Goal: Contribute content

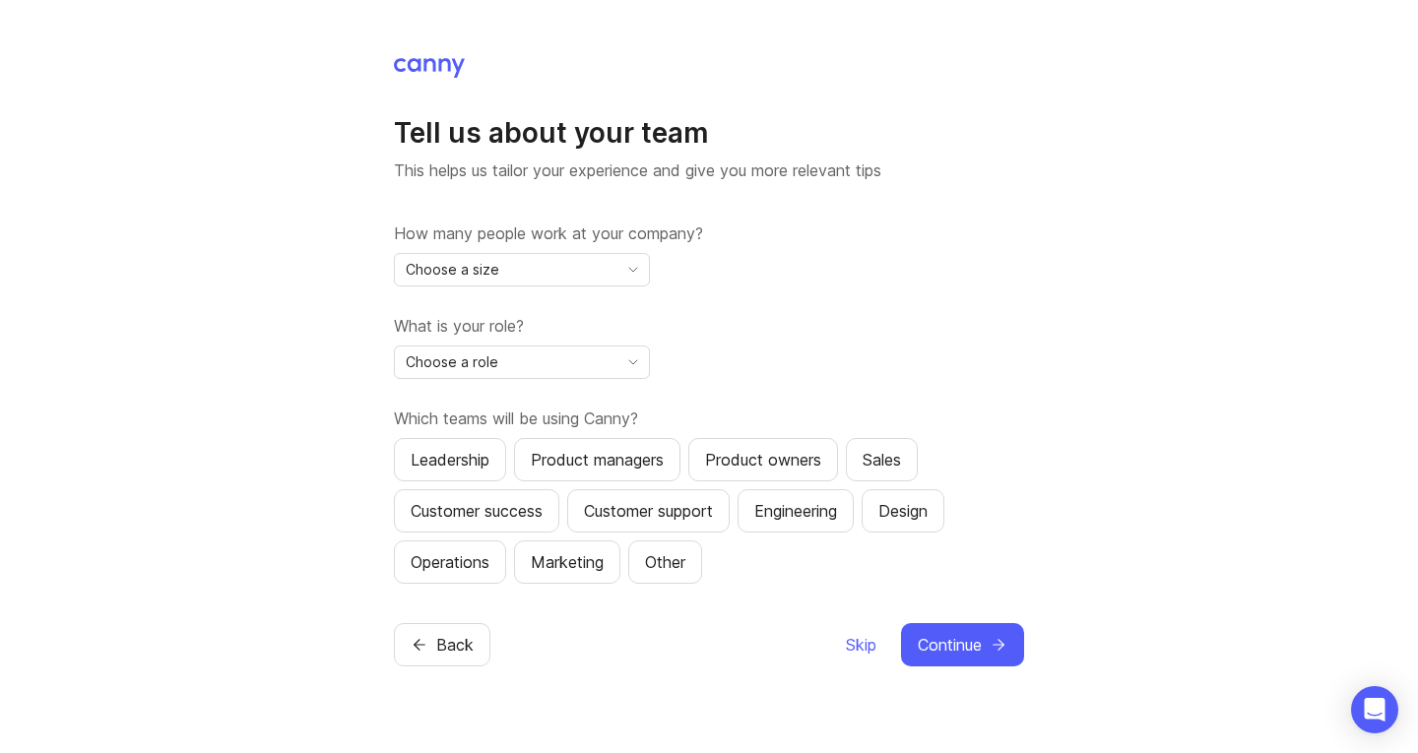
click at [862, 651] on span "Skip" at bounding box center [861, 645] width 31 height 24
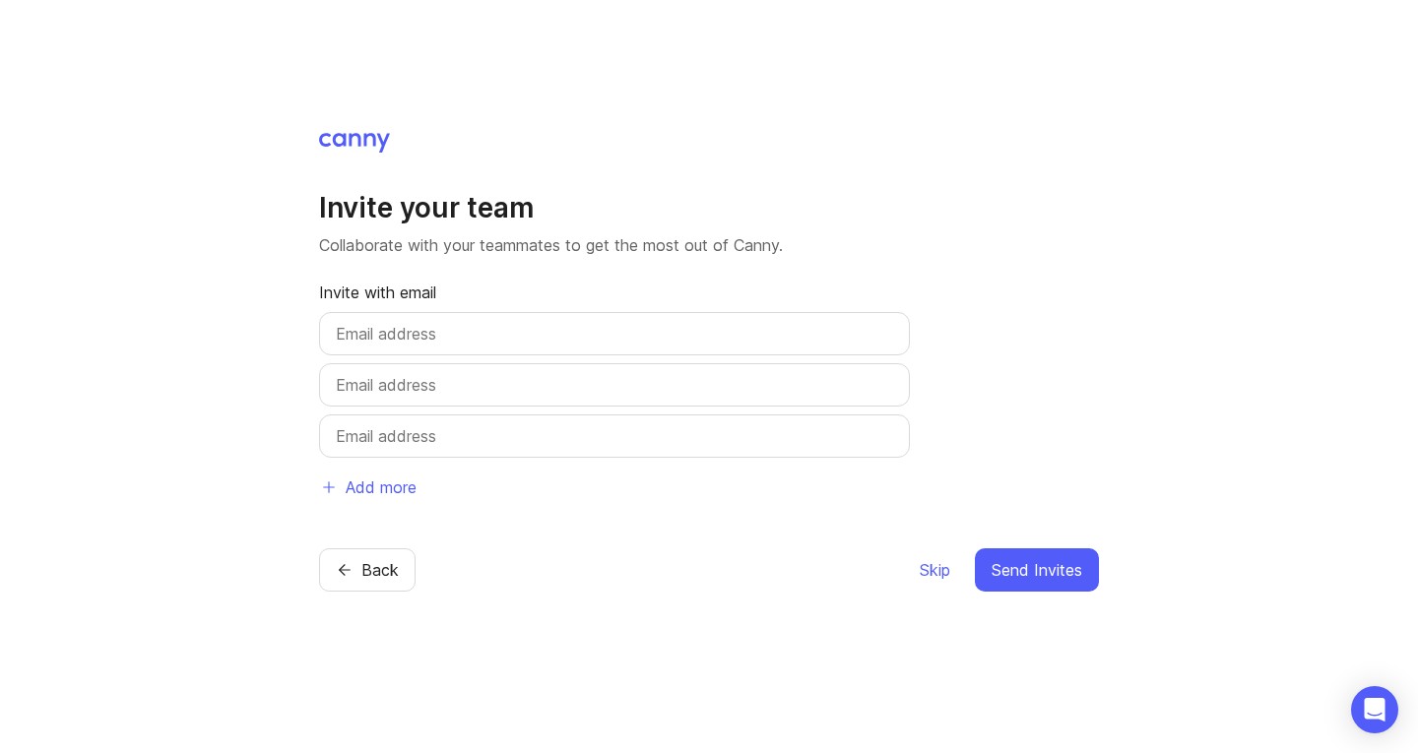
click at [931, 582] on button "Skip" at bounding box center [935, 570] width 32 height 43
click at [935, 577] on span "Skip" at bounding box center [935, 570] width 31 height 24
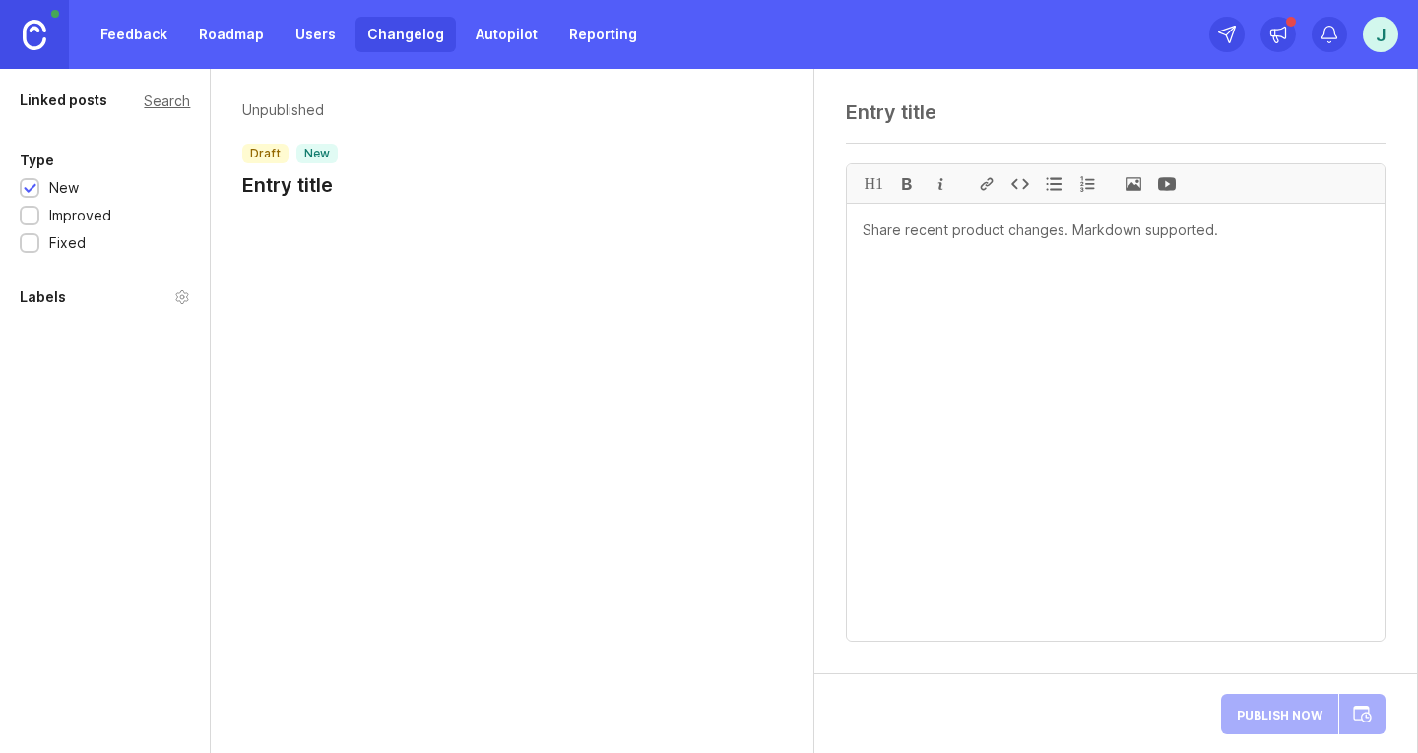
paste textarea "Essinge Rail AB - Faktura 10036368 - PO 1100003080, 1100003079"
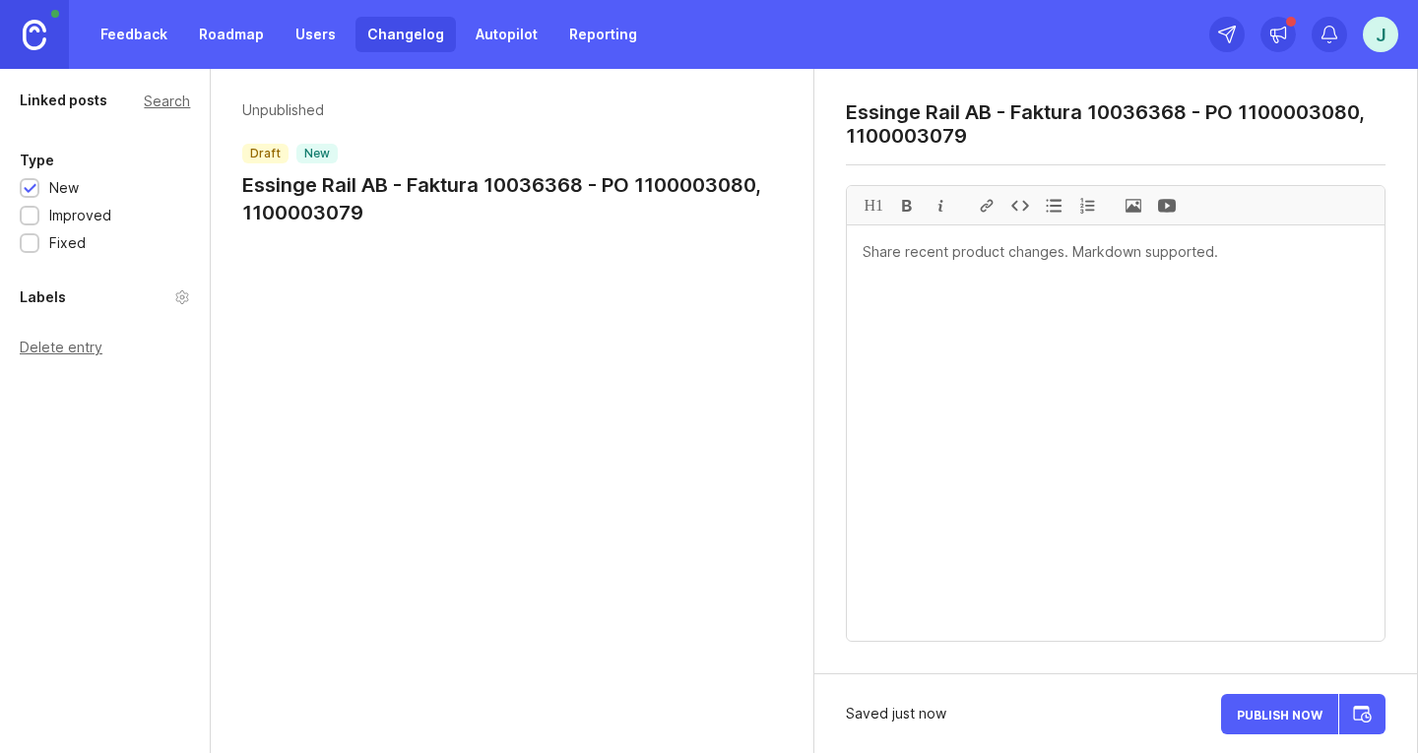
type textarea "Essinge Rail AB - Faktura 10036368 - PO 1100003080, 1100003079"
click at [1083, 258] on textarea at bounding box center [1116, 434] width 538 height 416
click at [1134, 205] on span at bounding box center [1133, 205] width 33 height 38
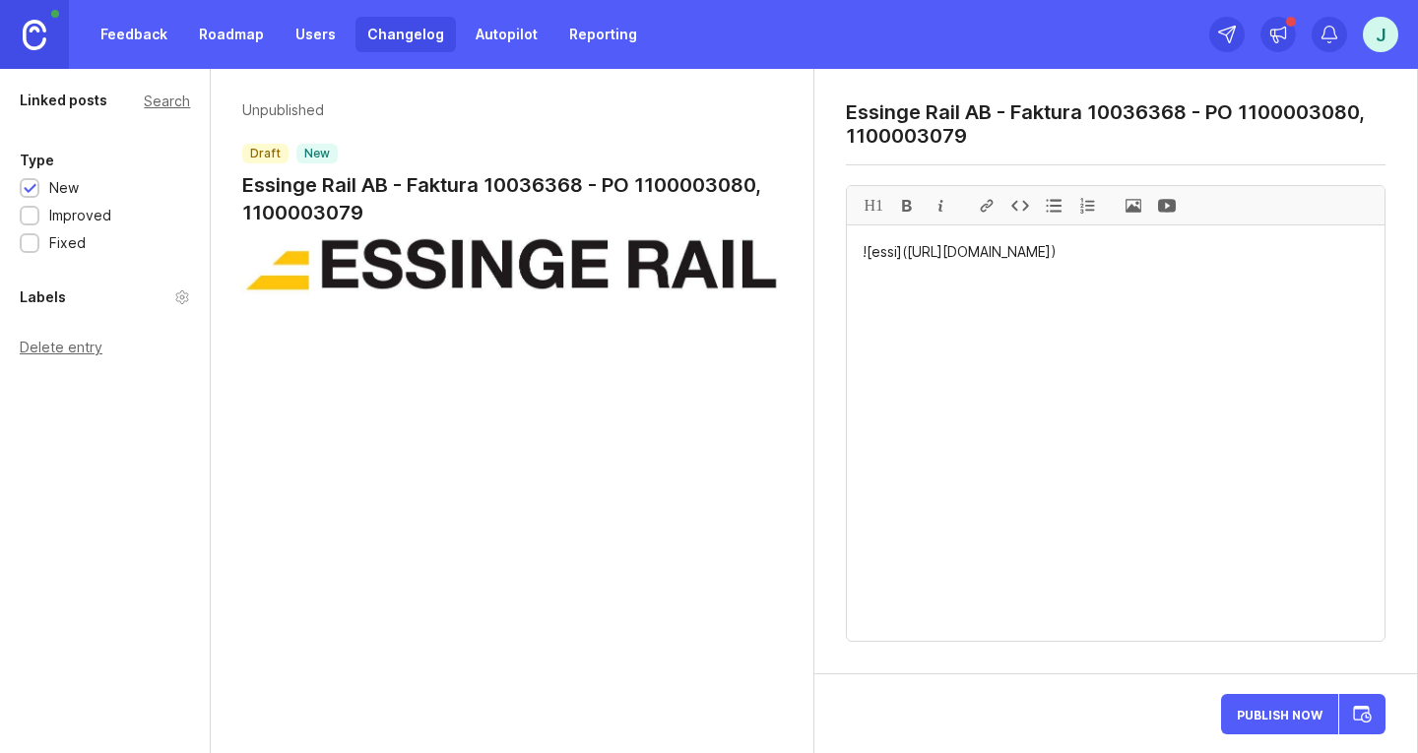
paste textarea "VISA PDF-DOKUMENT"
click at [932, 292] on textarea "![essi]([URL][DOMAIN_NAME]) VISA PDF-DOKUMENT" at bounding box center [1116, 434] width 538 height 416
drag, startPoint x: 1006, startPoint y: 291, endPoint x: 864, endPoint y: 291, distance: 141.8
click at [988, 205] on div at bounding box center [986, 205] width 33 height 38
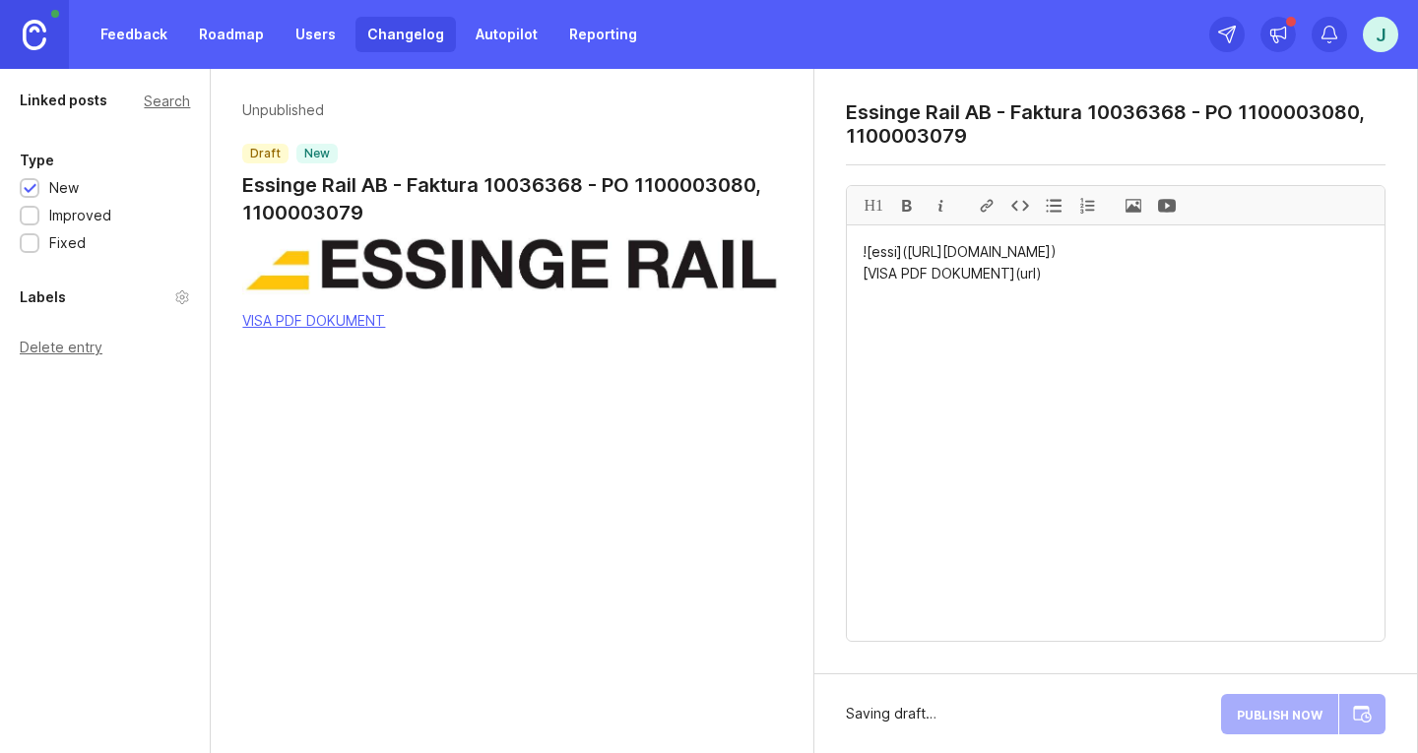
paste textarea "[URL][DOMAIN_NAME]"
drag, startPoint x: 1256, startPoint y: 297, endPoint x: 862, endPoint y: 293, distance: 394.0
click at [874, 205] on div "H1" at bounding box center [873, 205] width 33 height 38
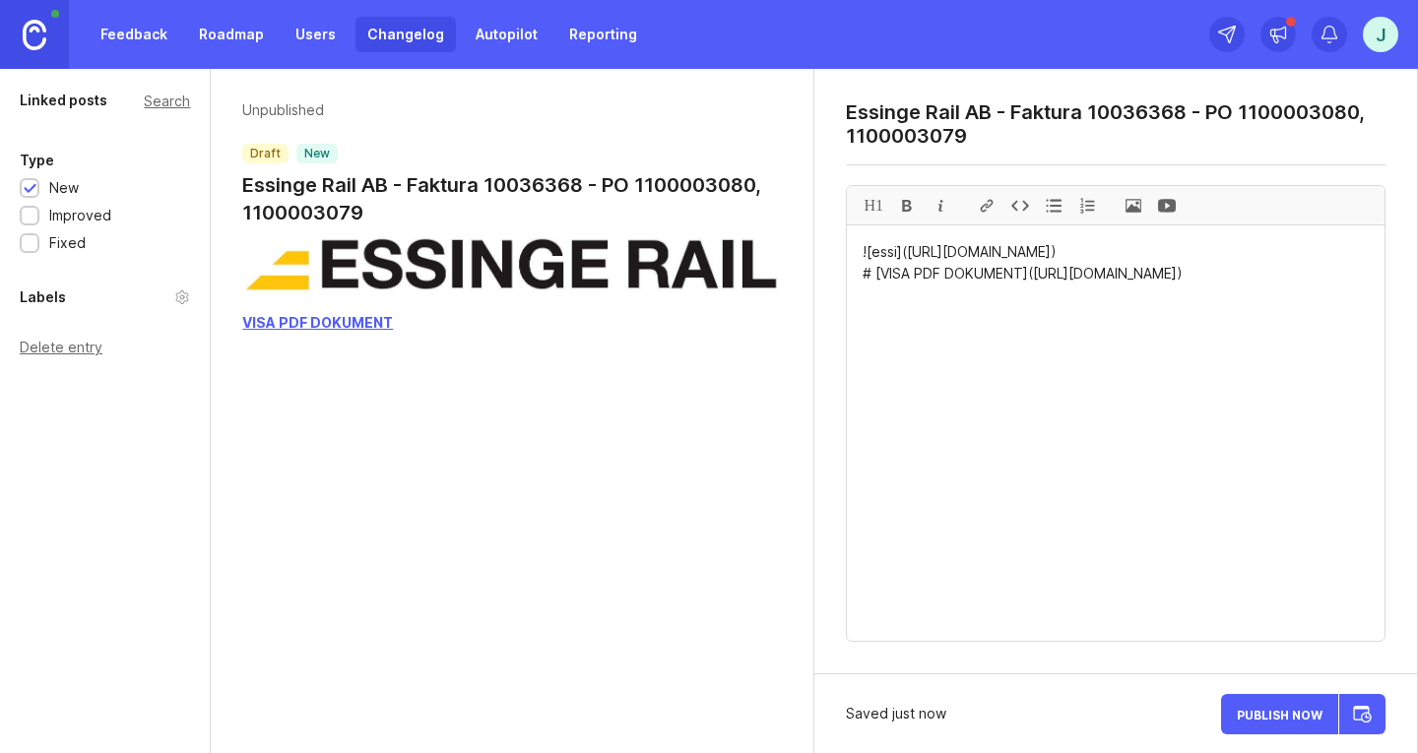
click at [1271, 280] on textarea "![essi]([URL][DOMAIN_NAME]) # [VISA PDF DOKUMENT]([URL][DOMAIN_NAME])" at bounding box center [1116, 434] width 538 height 416
paste textarea "[PERSON_NAME] har delat ett dokument via OneDrive. Detta PDF-dokument har delat…"
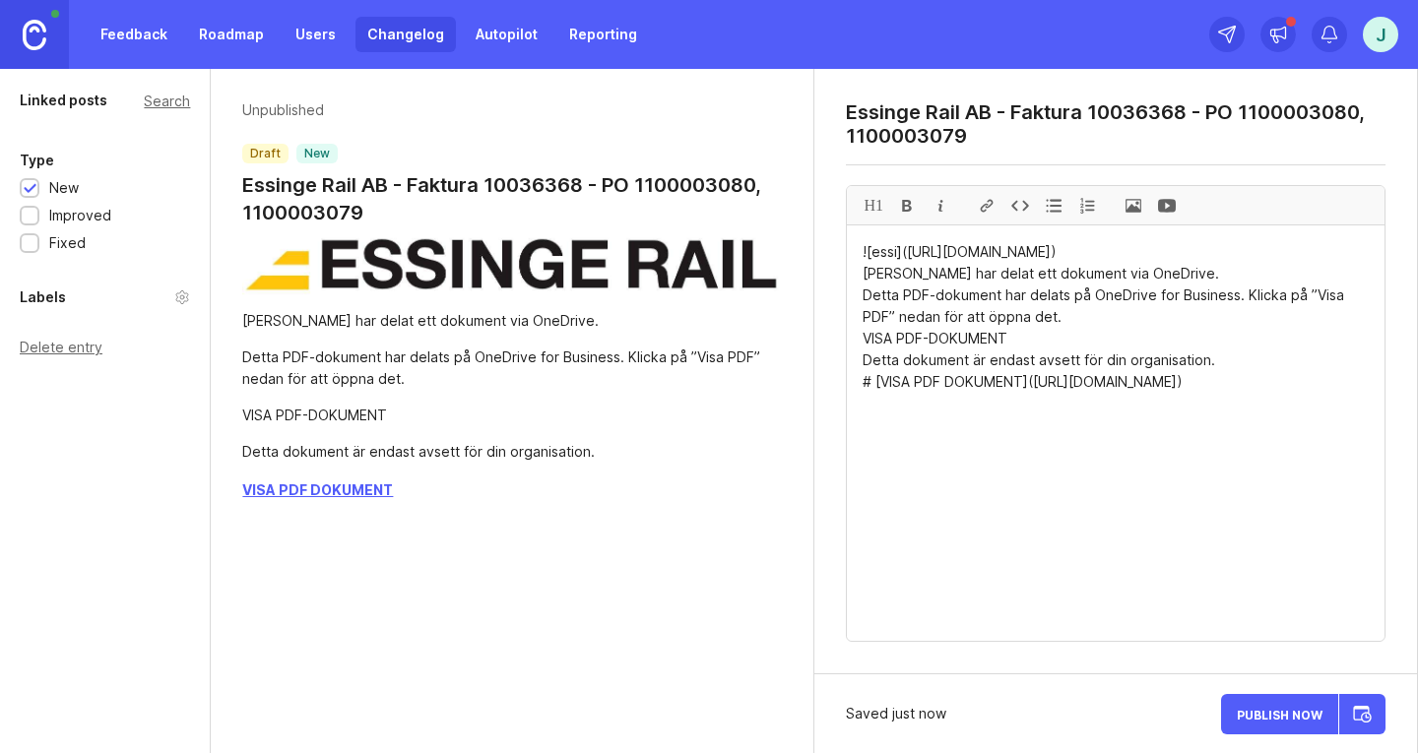
drag, startPoint x: 1218, startPoint y: 381, endPoint x: 858, endPoint y: 378, distance: 360.5
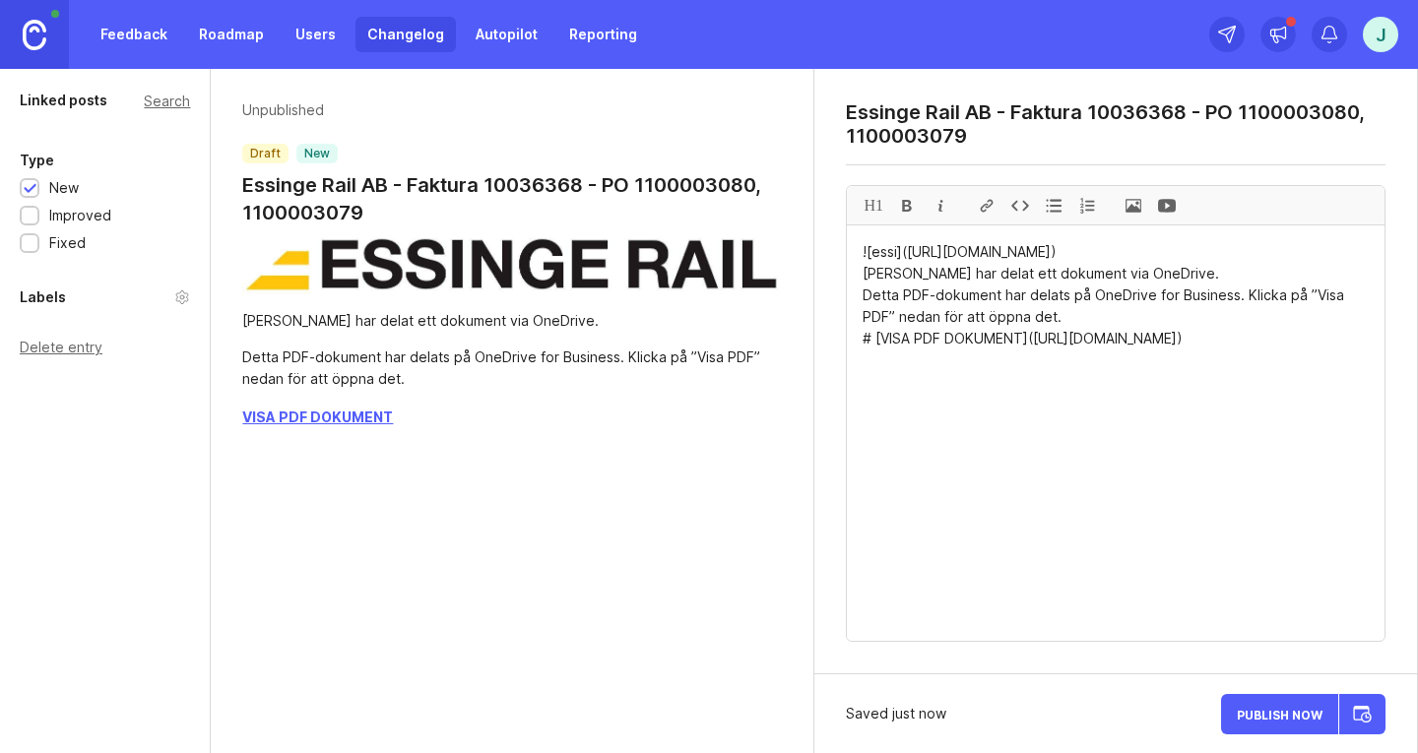
drag, startPoint x: 1060, startPoint y: 341, endPoint x: 866, endPoint y: 297, distance: 198.8
click at [866, 297] on textarea "![essi]([URL][DOMAIN_NAME]) [PERSON_NAME] har delat ett dokument via OneDrive. …" at bounding box center [1116, 434] width 538 height 416
click at [907, 208] on div at bounding box center [906, 205] width 33 height 38
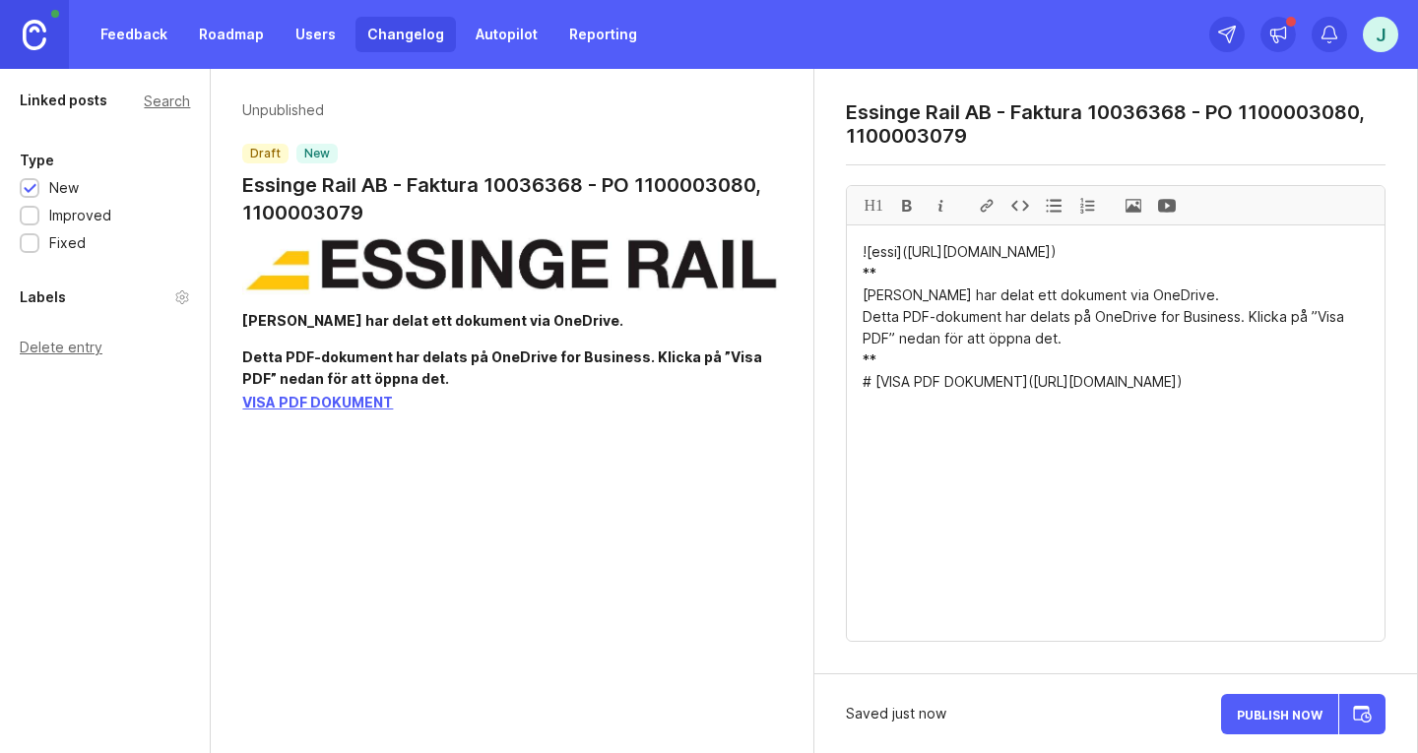
paste textarea "Detta dokument är endast avsett för din organisation."
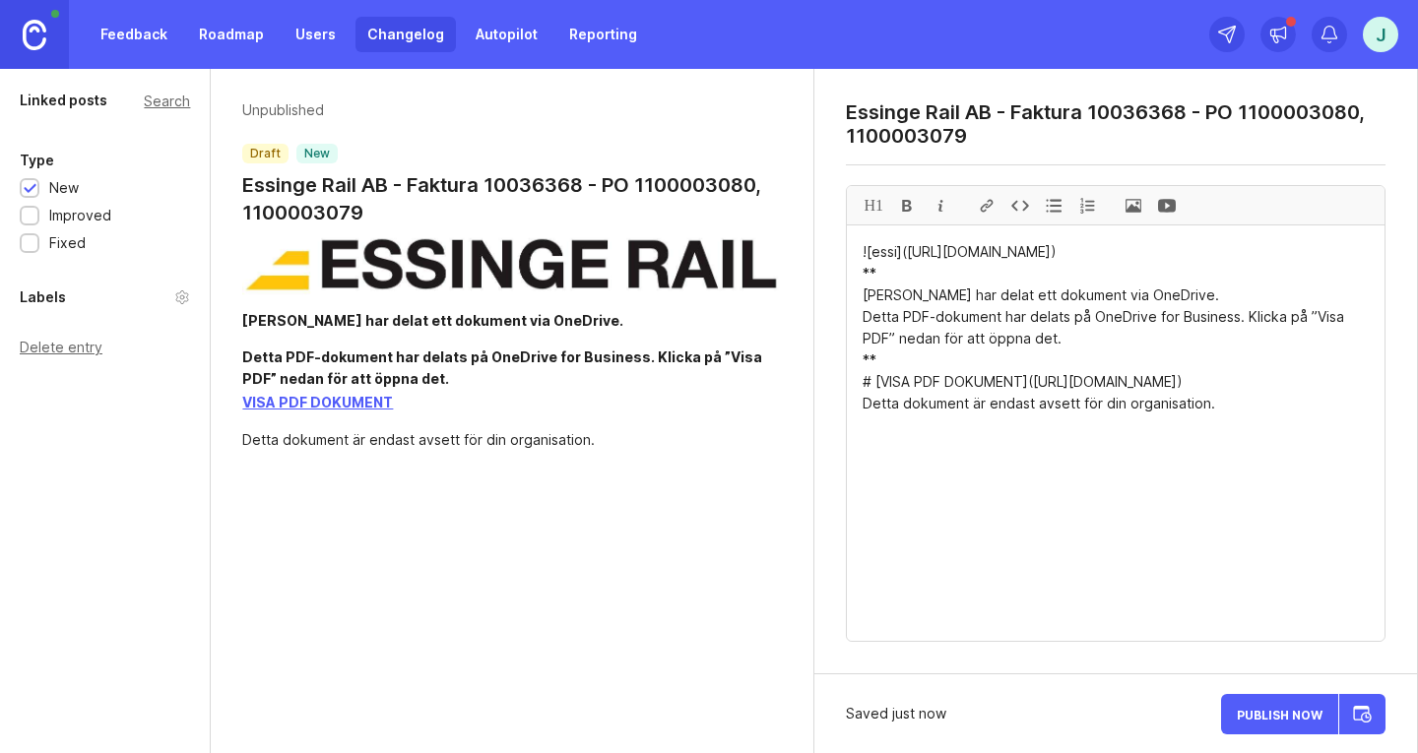
drag, startPoint x: 1224, startPoint y: 425, endPoint x: 857, endPoint y: 426, distance: 367.3
click at [906, 206] on div at bounding box center [906, 205] width 33 height 38
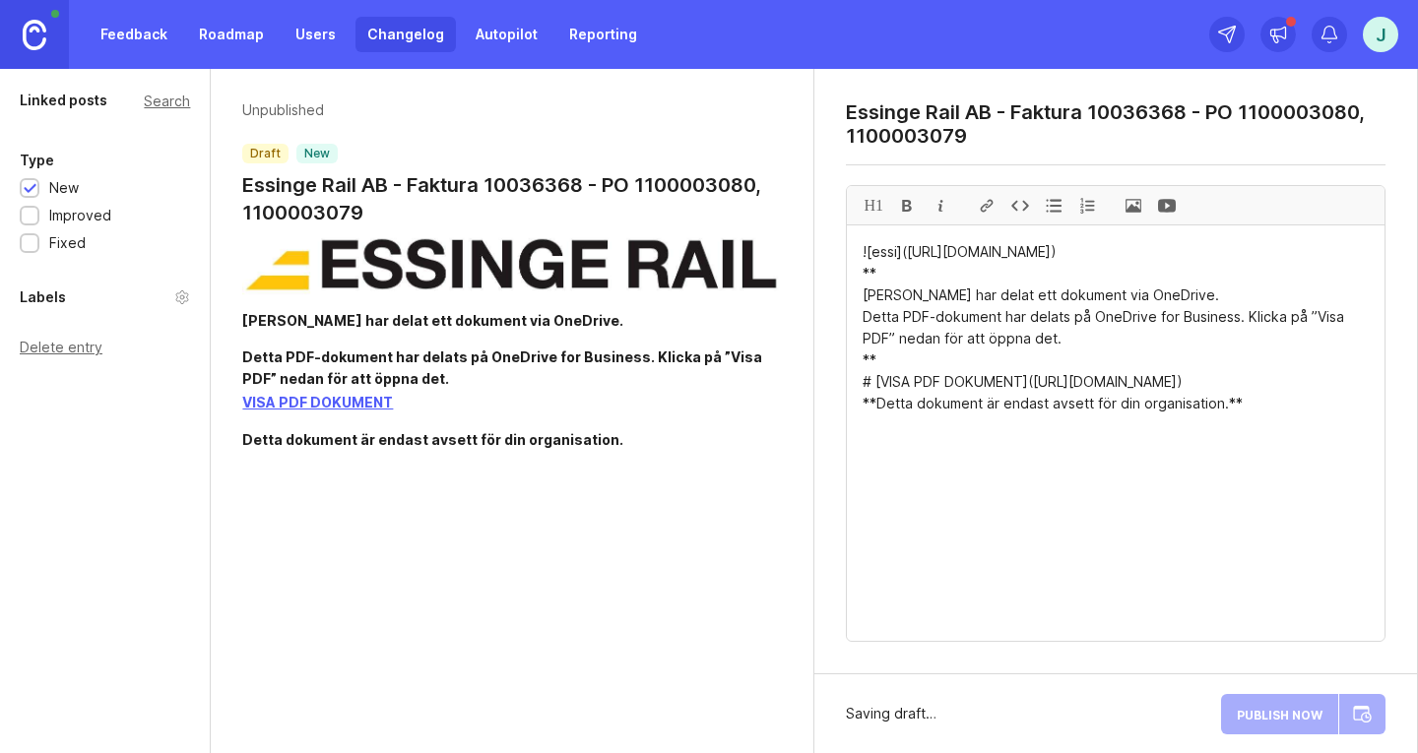
click at [1249, 424] on textarea "![essi]([URL][DOMAIN_NAME]) ** [PERSON_NAME] har delat ett dokument via OneDriv…" at bounding box center [1116, 434] width 538 height 416
type textarea "![essi]([URL][DOMAIN_NAME]) ** [PERSON_NAME] har delat ett dokument via OneDriv…"
click at [1287, 715] on span "Publish Now" at bounding box center [1280, 714] width 86 height 13
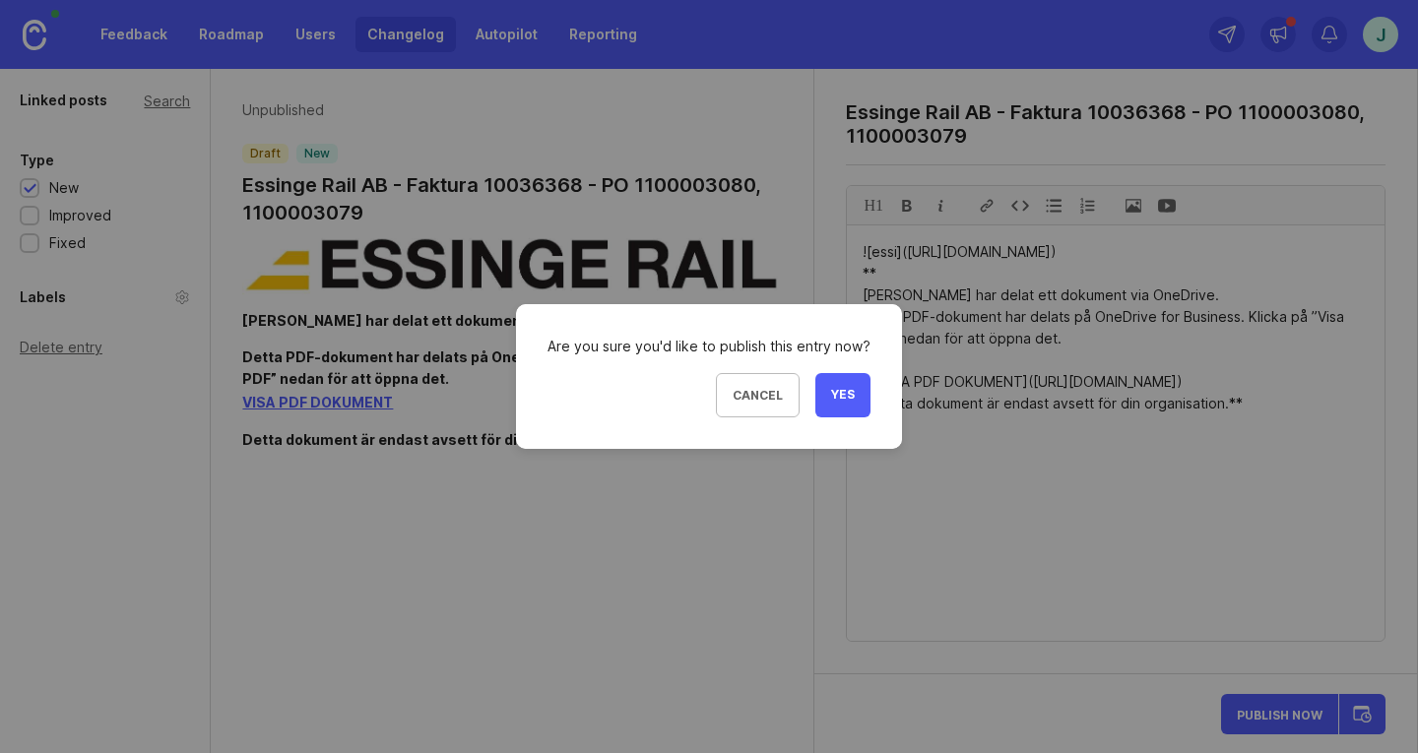
click at [834, 395] on span "Yes" at bounding box center [843, 395] width 24 height 17
